Goal: Task Accomplishment & Management: Manage account settings

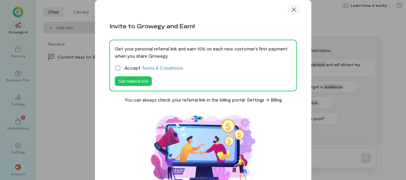
click at [293, 9] on icon at bounding box center [294, 10] width 6 height 6
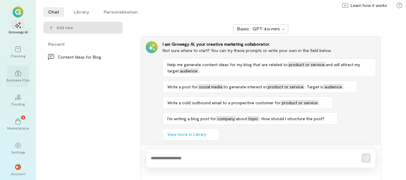
click at [17, 70] on icon at bounding box center [18, 73] width 6 height 6
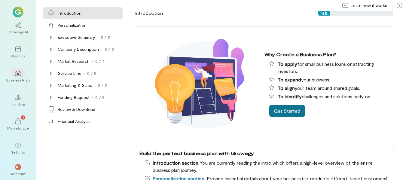
click at [288, 111] on button "Get Started" at bounding box center [287, 111] width 36 height 12
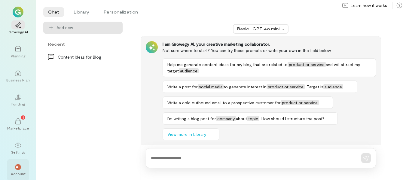
click at [17, 168] on span "**" at bounding box center [18, 167] width 4 height 4
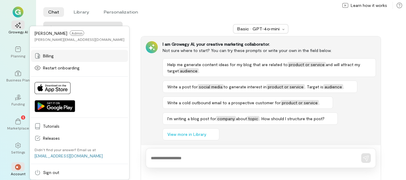
click at [51, 56] on span "Billing" at bounding box center [83, 56] width 81 height 6
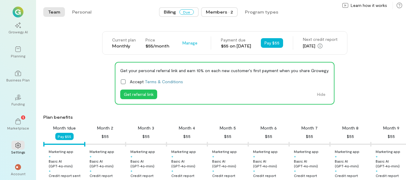
click at [224, 12] on div "Members · 2" at bounding box center [219, 12] width 27 height 6
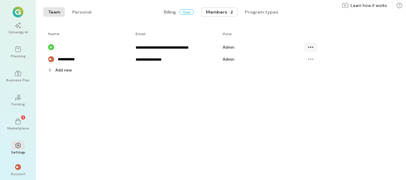
click at [312, 48] on icon at bounding box center [311, 47] width 6 height 6
click at [287, 44] on div "**********" at bounding box center [217, 47] width 348 height 12
click at [63, 71] on span "Add new" at bounding box center [63, 70] width 17 height 6
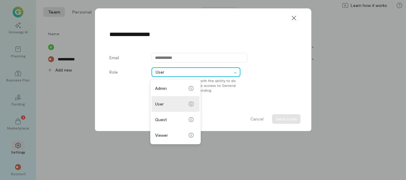
click at [235, 73] on div at bounding box center [236, 72] width 7 height 6
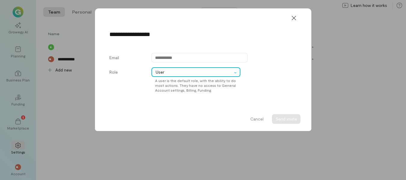
click at [235, 73] on div at bounding box center [236, 72] width 7 height 6
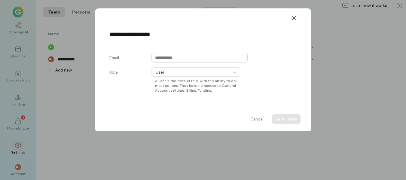
click at [179, 58] on input "text" at bounding box center [199, 58] width 96 height 10
type input "**********"
click at [287, 119] on button "Send invite" at bounding box center [286, 119] width 29 height 10
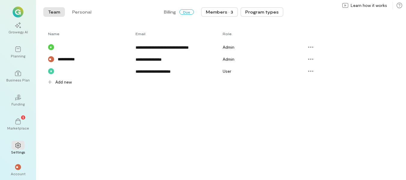
click at [254, 13] on button "Program types" at bounding box center [261, 12] width 43 height 10
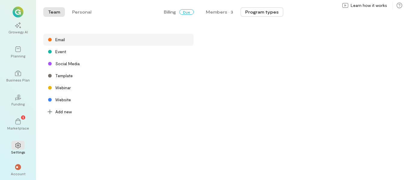
click at [62, 41] on div "Email" at bounding box center [60, 40] width 10 height 6
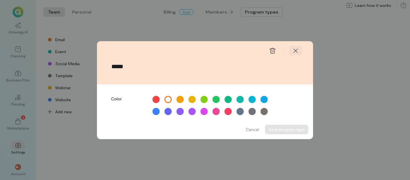
click at [298, 50] on icon at bounding box center [296, 51] width 6 height 6
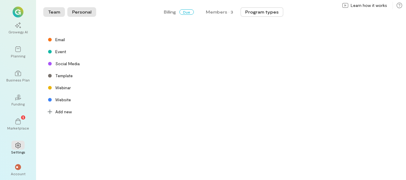
click at [83, 11] on button "Personal" at bounding box center [81, 12] width 29 height 10
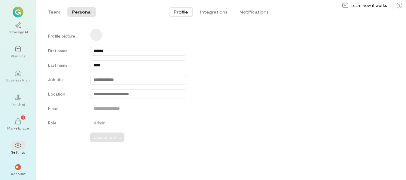
click at [113, 80] on input "text" at bounding box center [138, 80] width 96 height 10
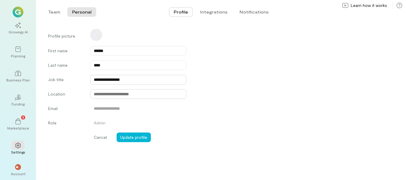
type input "**********"
click at [112, 95] on input "text" at bounding box center [138, 94] width 96 height 10
type input "**********"
click at [132, 136] on button "Update profile" at bounding box center [134, 137] width 34 height 10
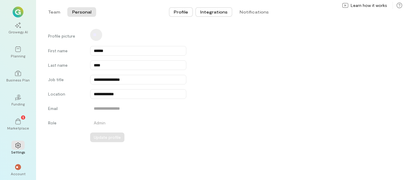
click at [215, 13] on button "Integrations" at bounding box center [213, 12] width 37 height 10
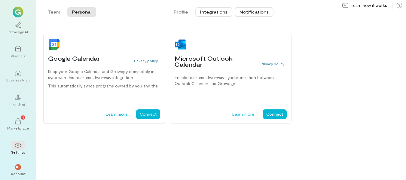
click at [244, 10] on button "Notifications" at bounding box center [254, 12] width 39 height 10
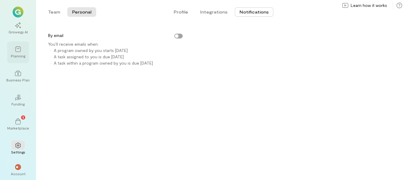
click at [18, 53] on div "Planning" at bounding box center [18, 55] width 14 height 5
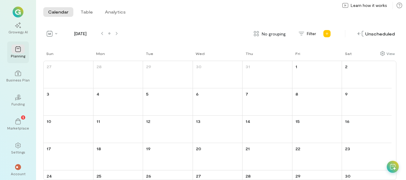
scroll to position [1, 0]
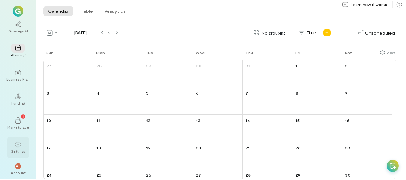
click at [18, 144] on icon at bounding box center [18, 144] width 6 height 6
